Goal: Information Seeking & Learning: Learn about a topic

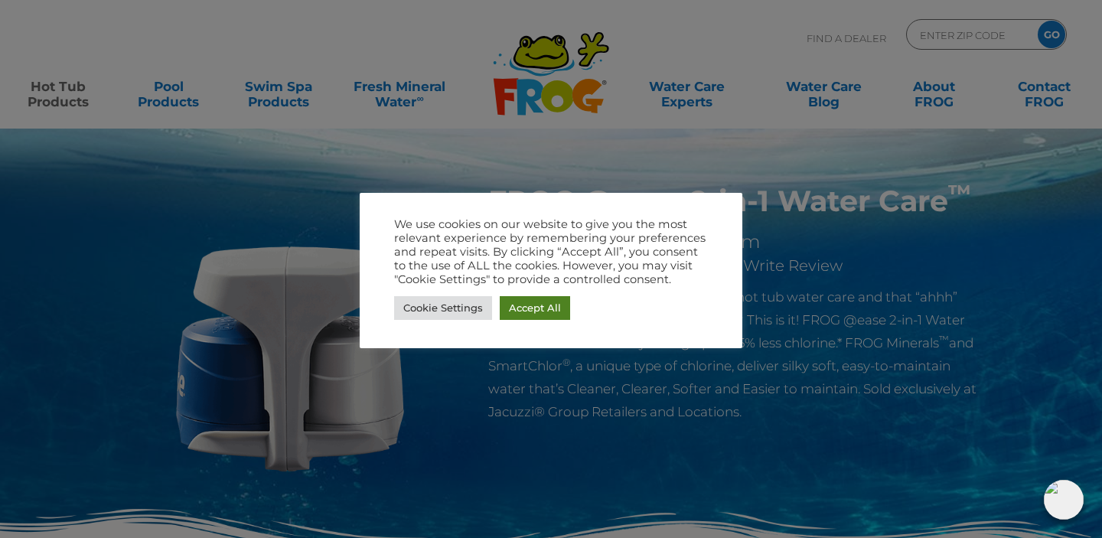
click at [523, 306] on link "Accept All" at bounding box center [535, 308] width 70 height 24
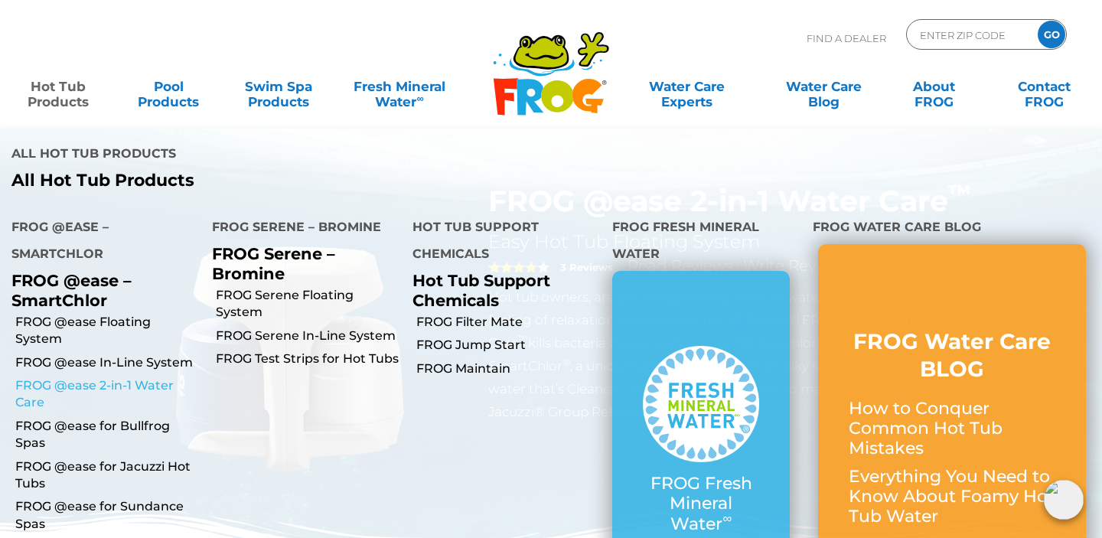
click at [67, 377] on link "FROG @ease 2-in-1 Water Care" at bounding box center [107, 394] width 185 height 34
click at [103, 377] on link "FROG @ease 2-in-1 Water Care" at bounding box center [107, 394] width 185 height 34
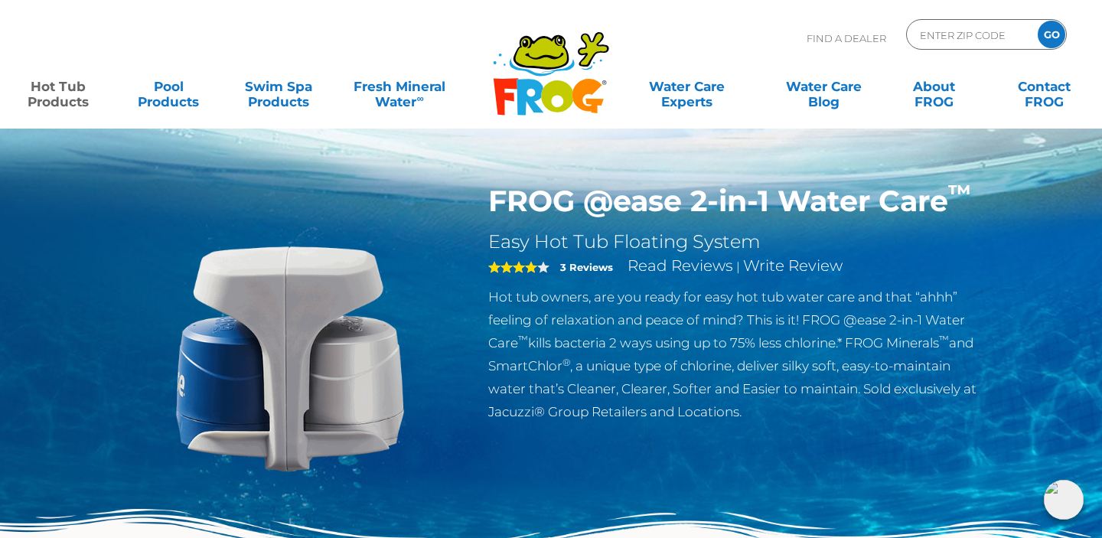
click at [333, 304] on img at bounding box center [290, 359] width 350 height 350
